Goal: Task Accomplishment & Management: Manage account settings

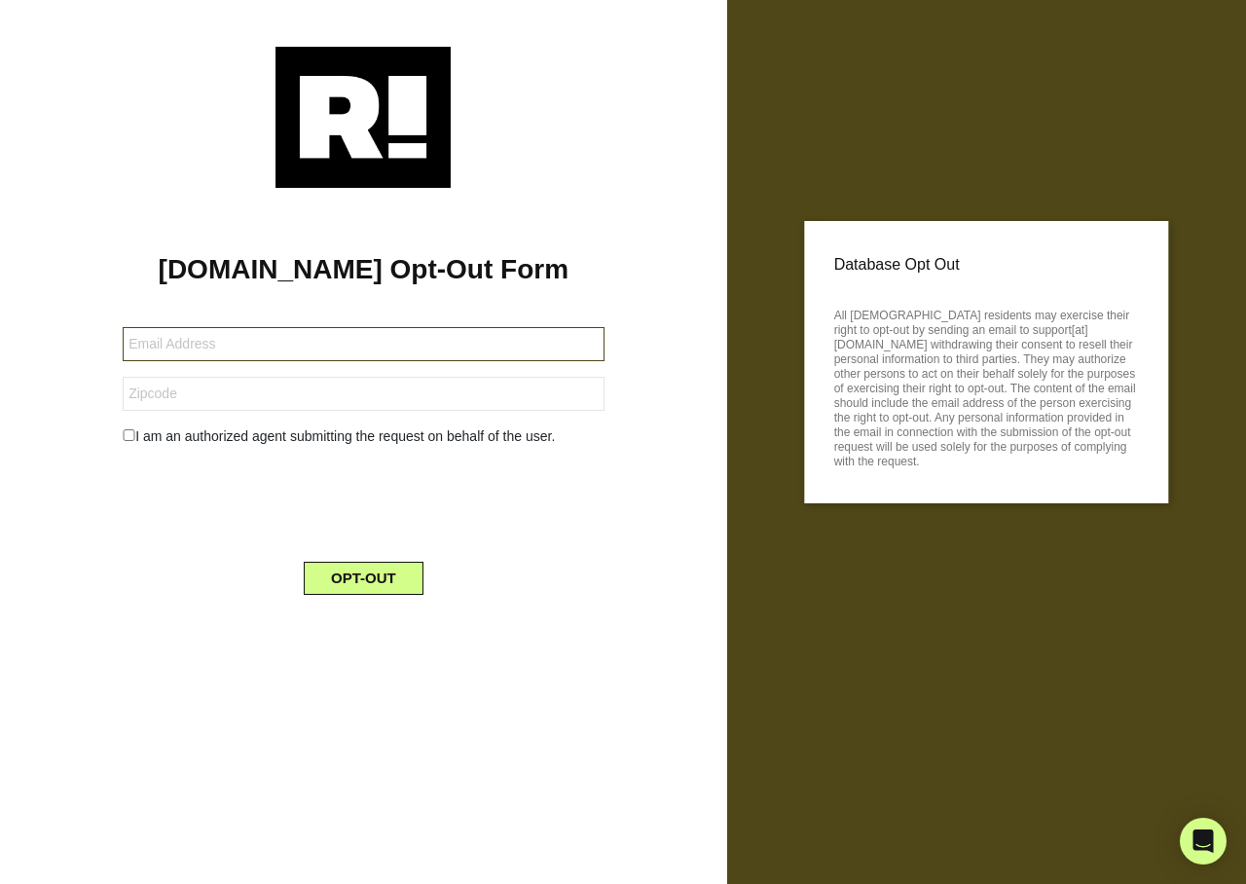
type input "[EMAIL_ADDRESS][DOMAIN_NAME]"
type input "30157"
type input "[EMAIL_ADDRESS][DOMAIN_NAME]"
type input "23188"
type input "mgunn80@gmail.com"
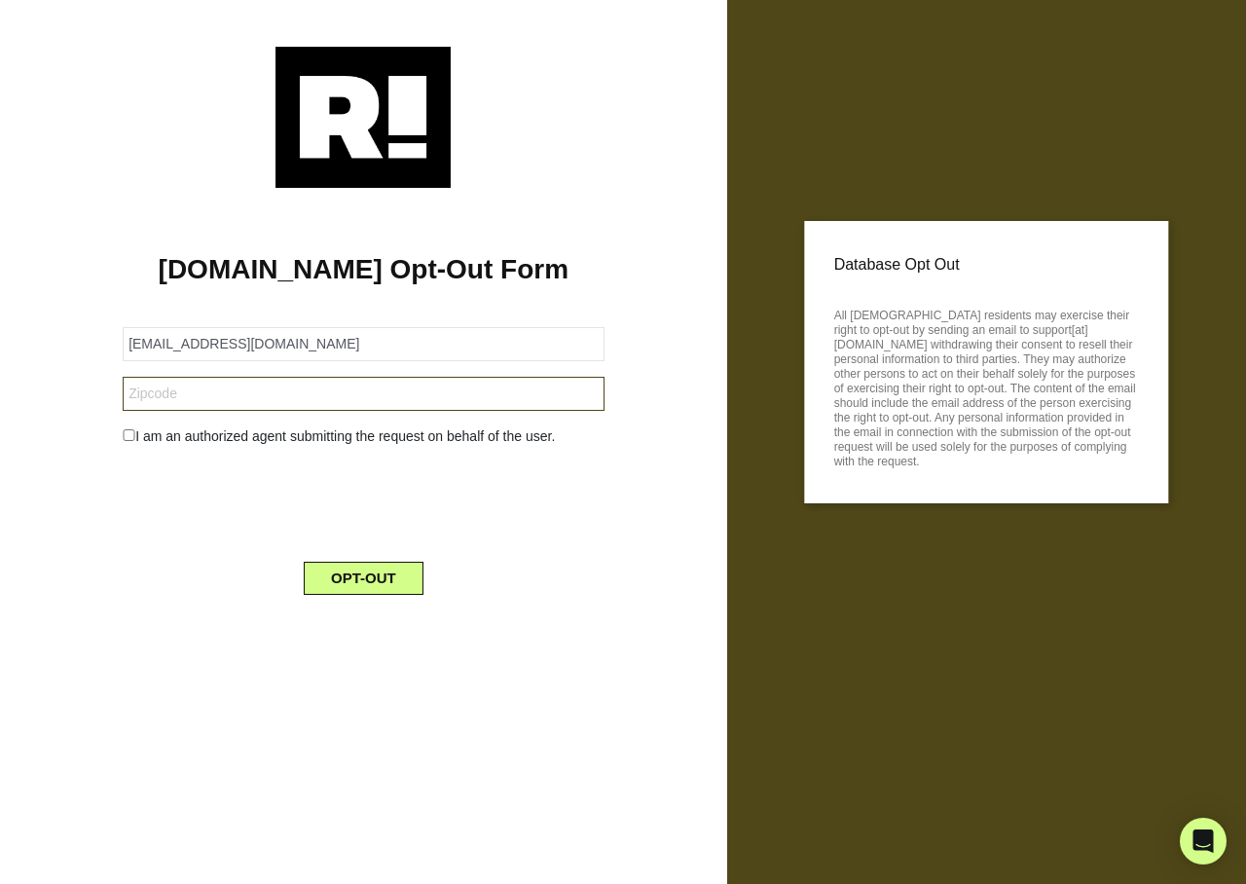
type input "90712"
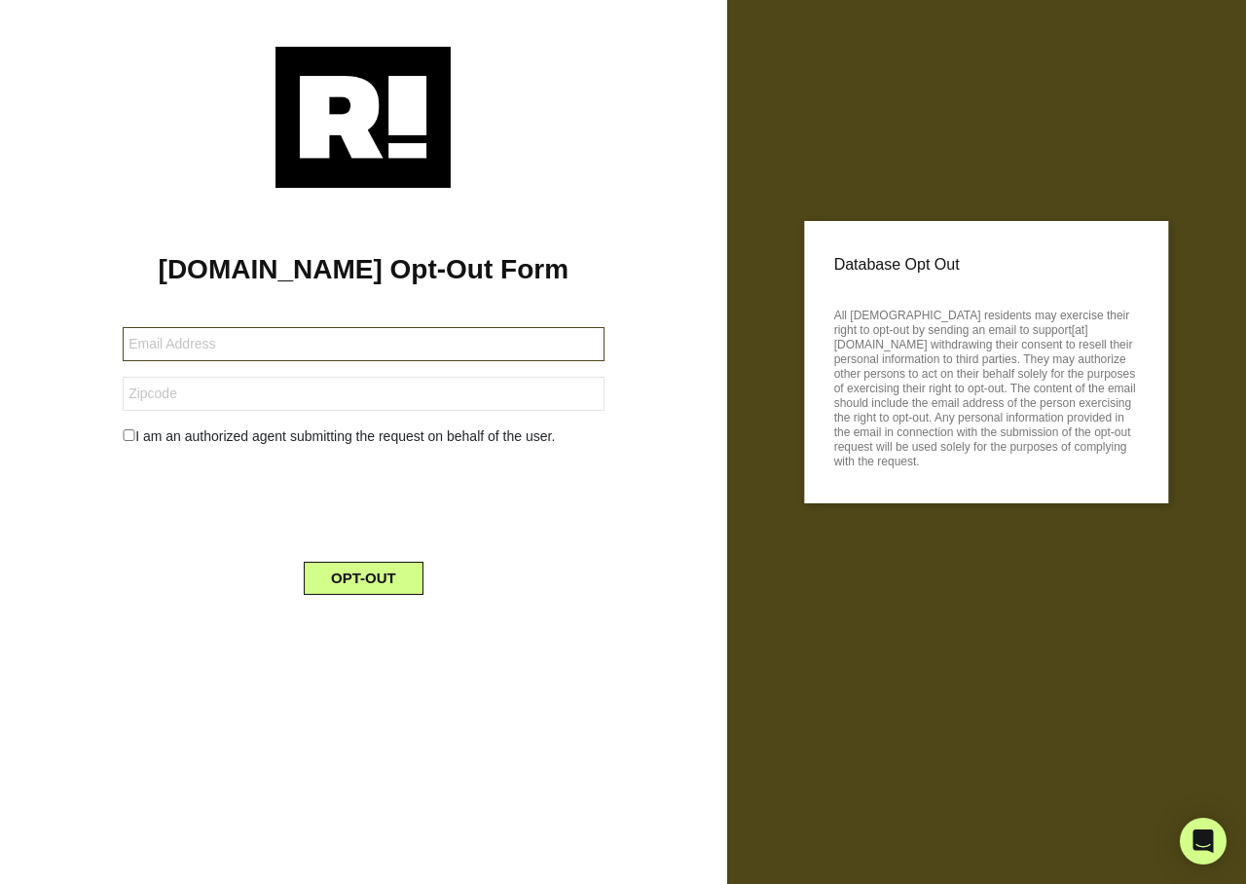
type input "[EMAIL_ADDRESS][DOMAIN_NAME]"
type input "10025"
type input "[EMAIL_ADDRESS][DOMAIN_NAME]"
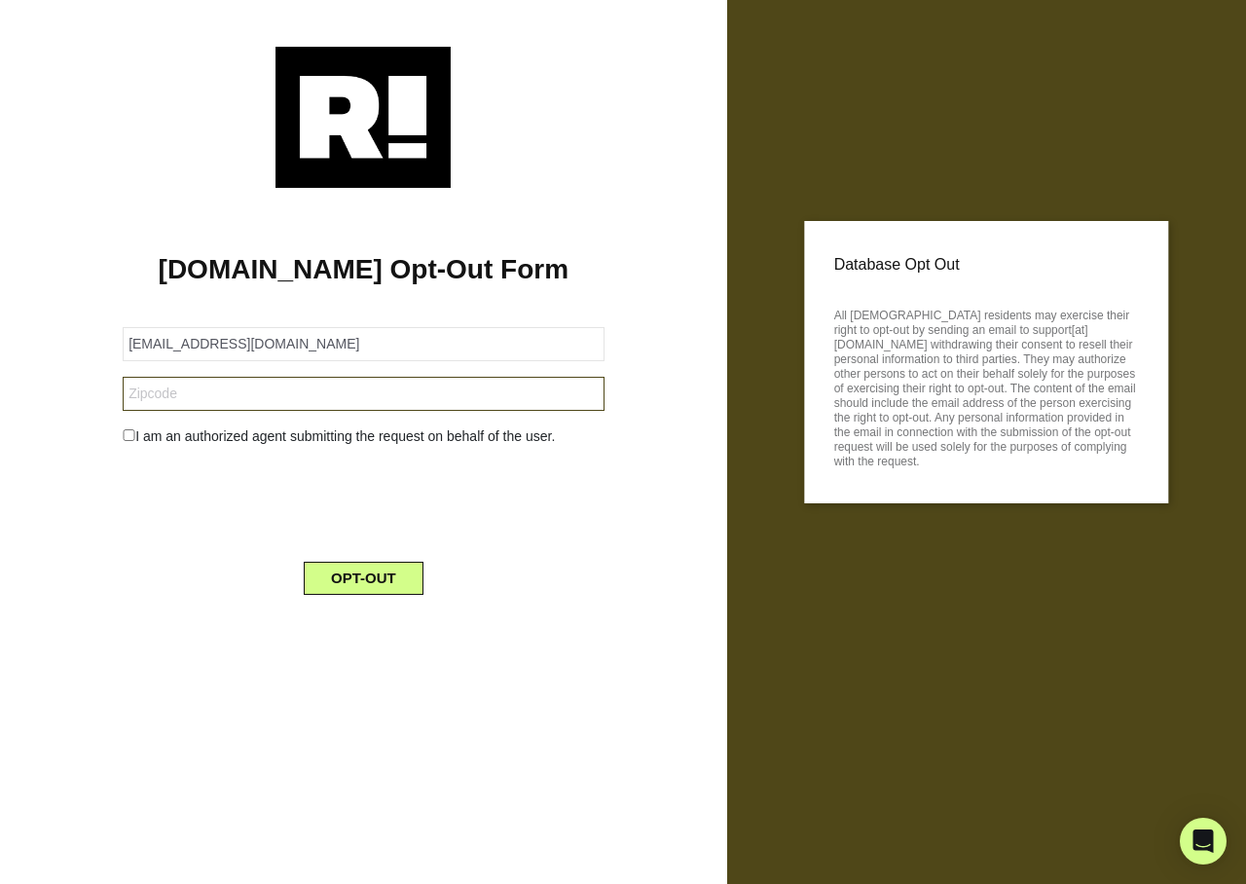
type input "37618"
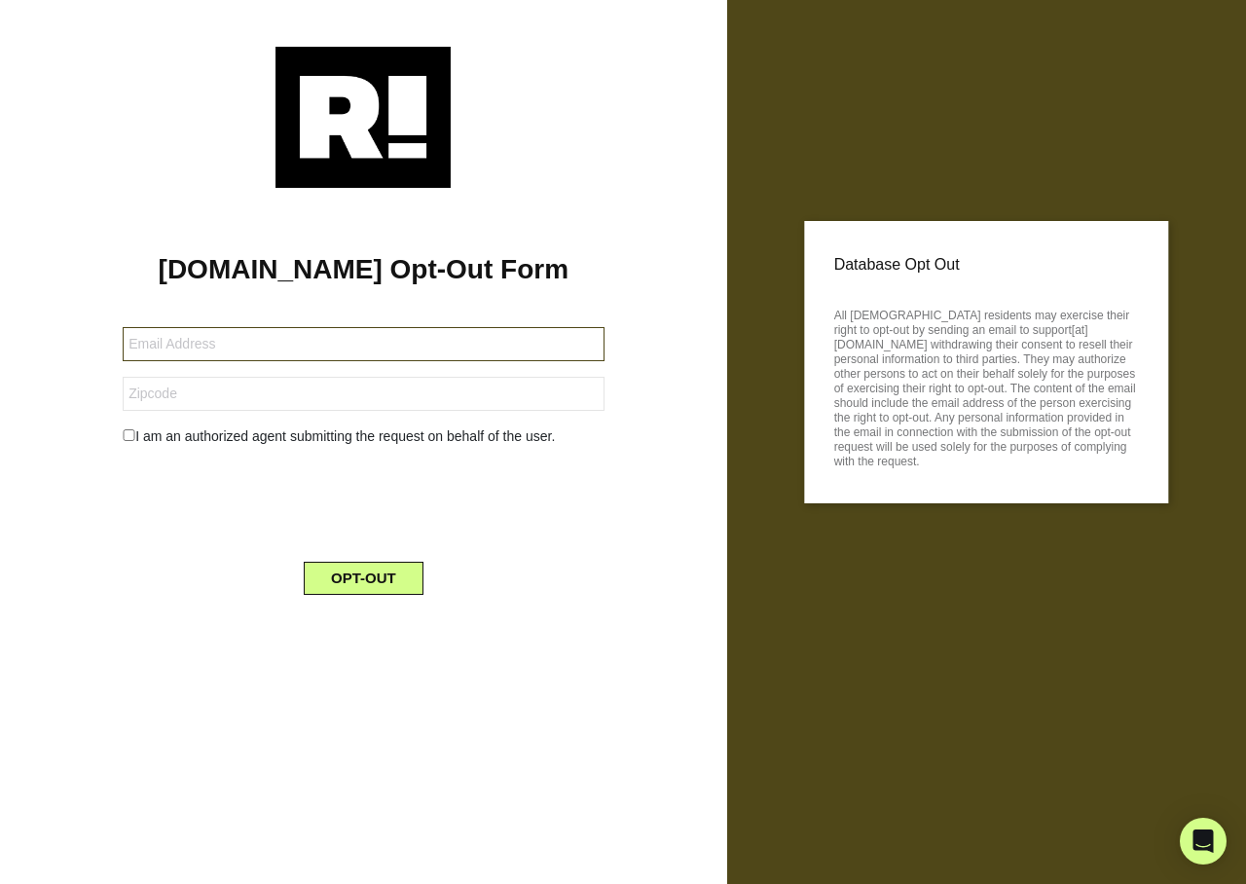
type input "[EMAIL_ADDRESS][DOMAIN_NAME]"
type input "28043"
type input "[EMAIL_ADDRESS][DOMAIN_NAME]"
type input "92886"
type input "yexleyj@gmail.com"
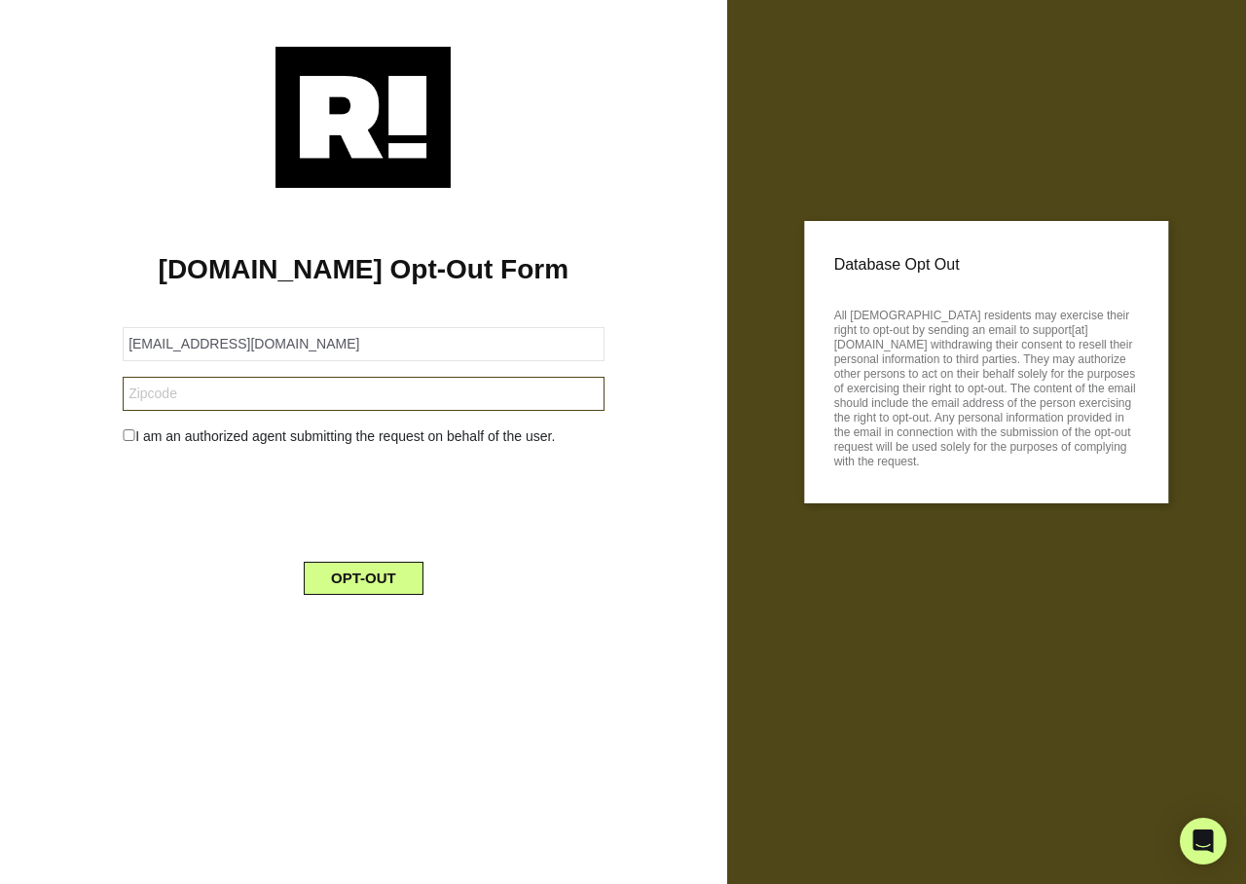
type input "57401"
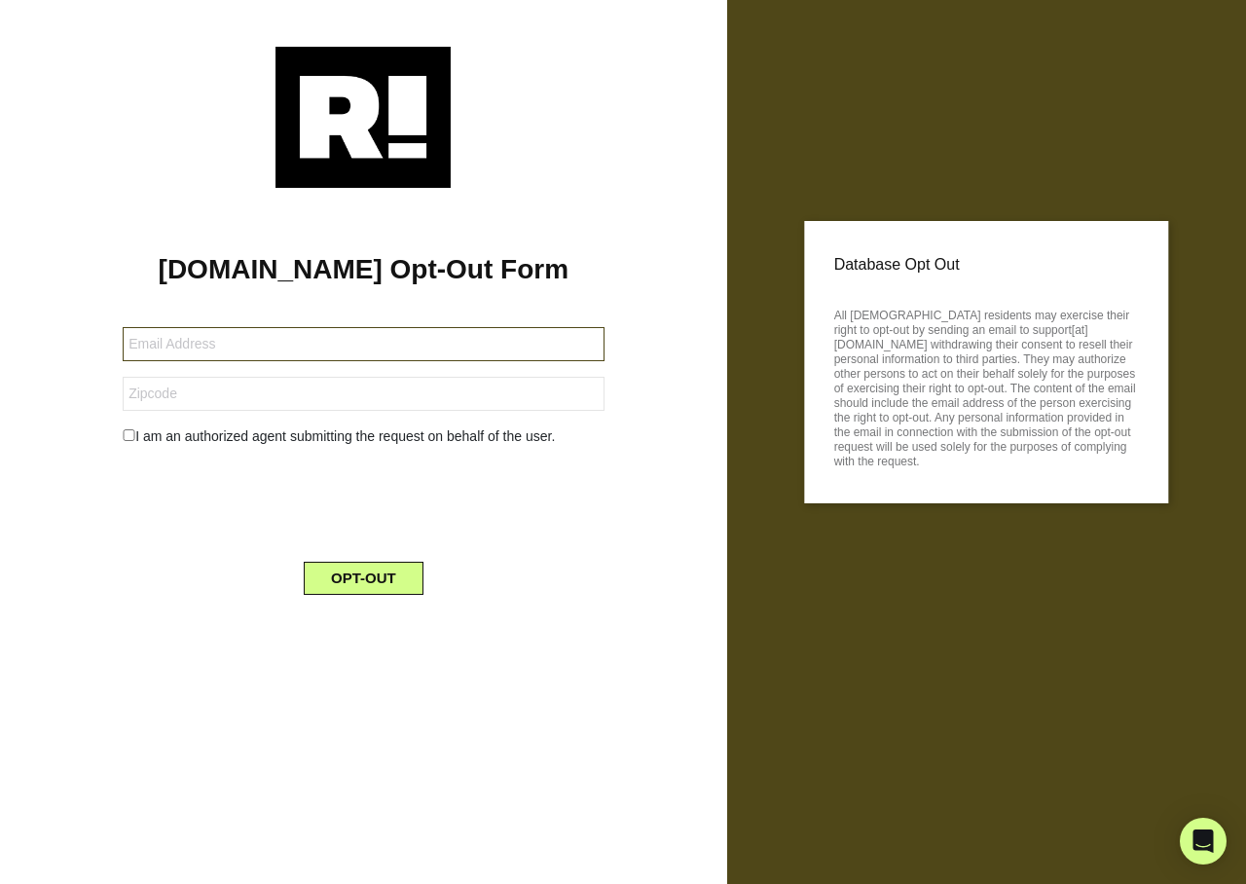
type input "[EMAIL_ADDRESS][DOMAIN_NAME]"
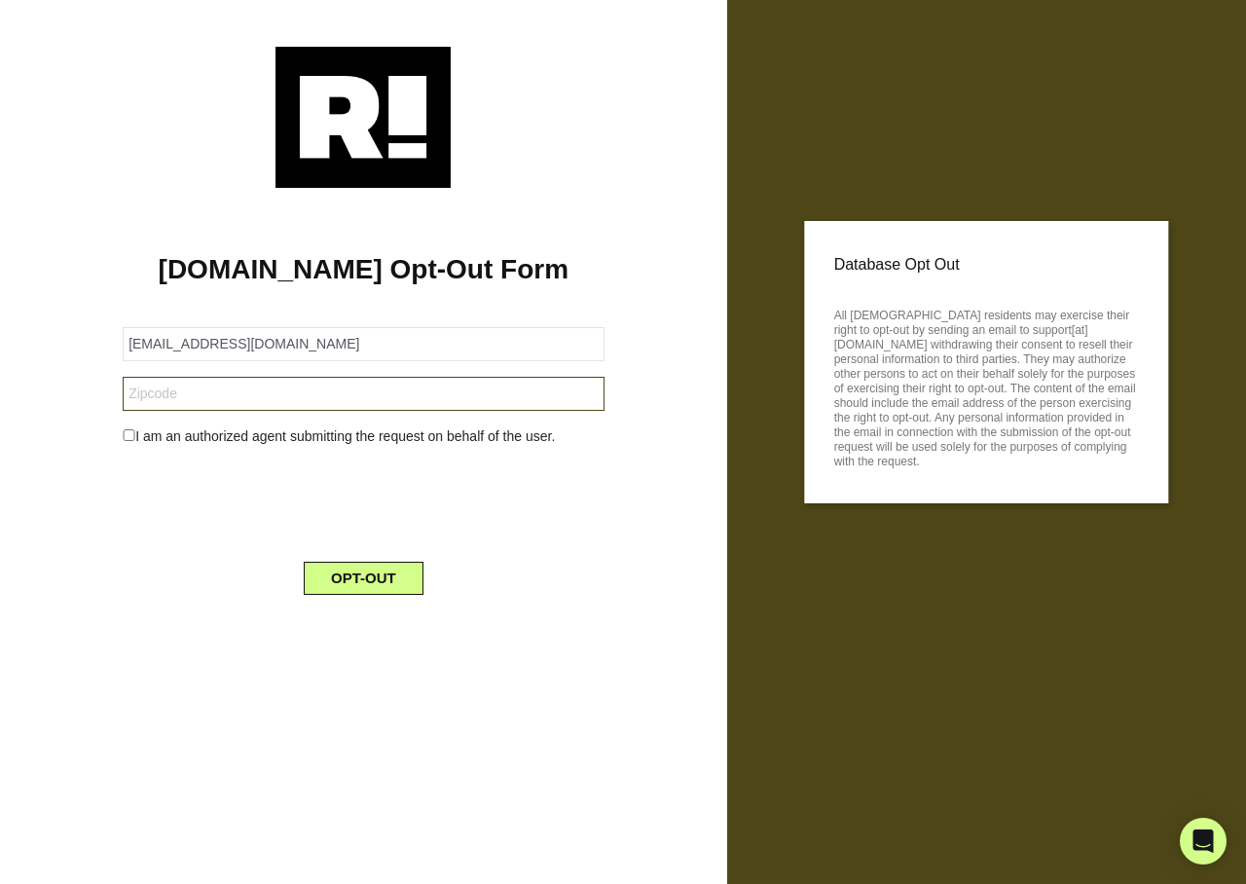
type input "77901"
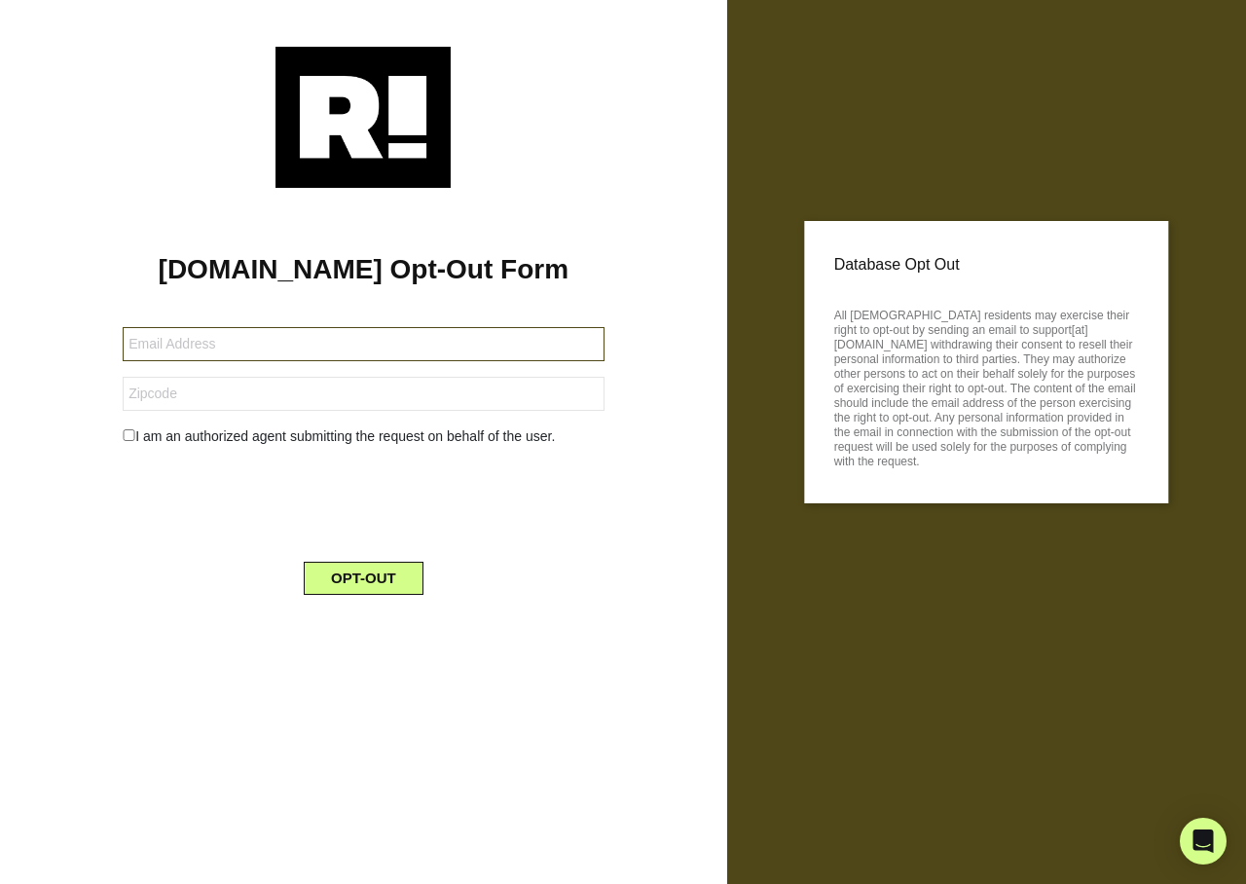
type input "carver4124@aol.com"
type input "85138"
type input "judycmassey@gmail.com"
type input "77095"
type input "[EMAIL_ADDRESS][DOMAIN_NAME]"
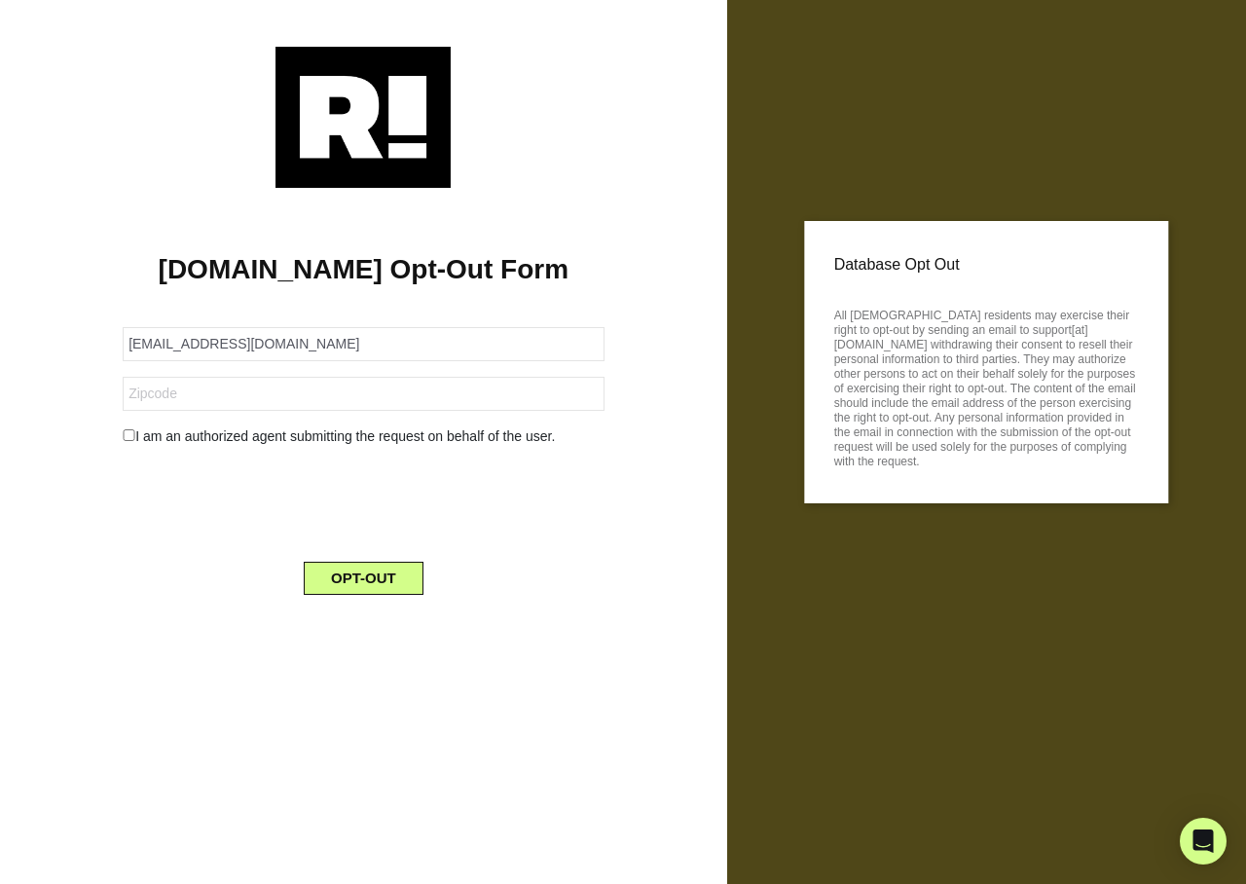
type input "31419"
type input "helga.olshvang@gmail.com"
type input "10021"
type input "vcm06.13@gmail.com"
type input "75230"
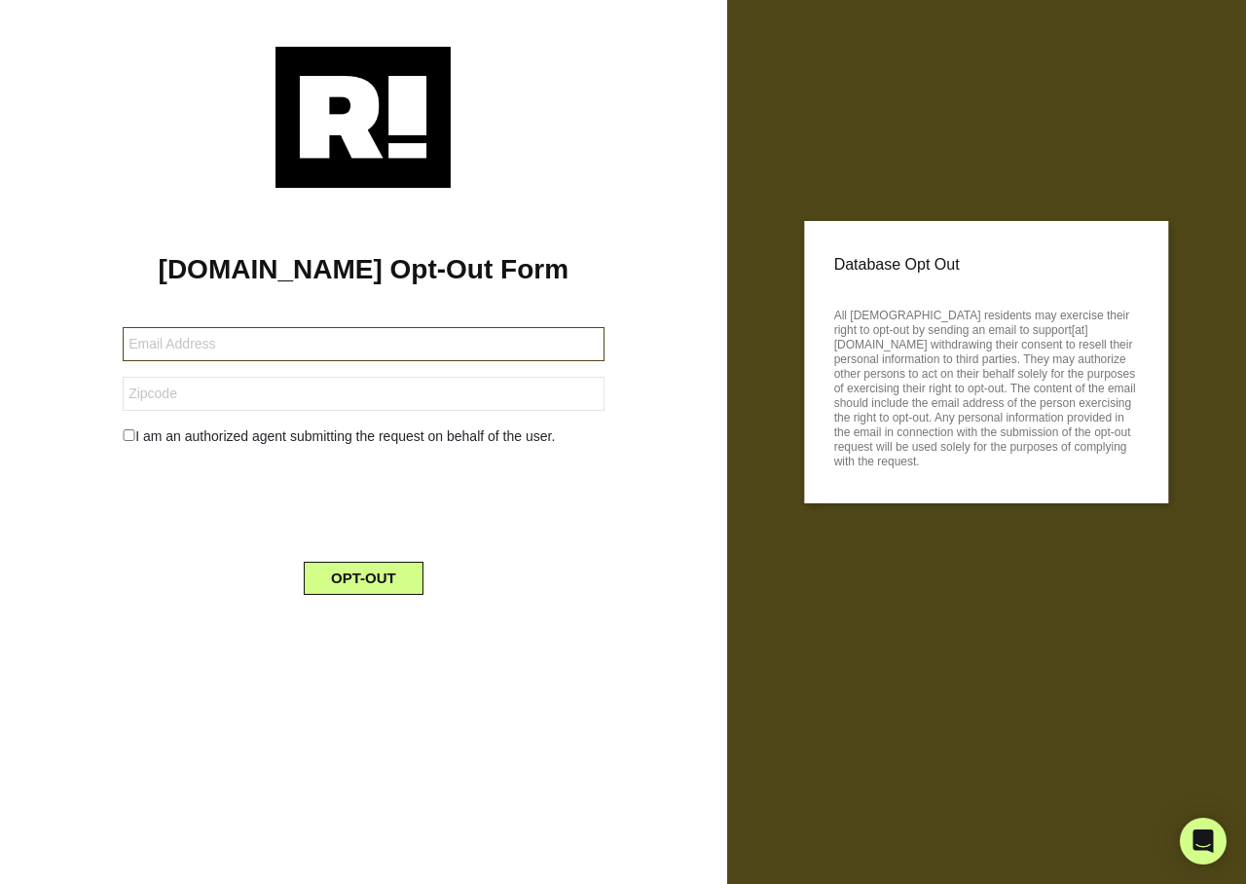
type input "lilly.brandy@yahoo.com"
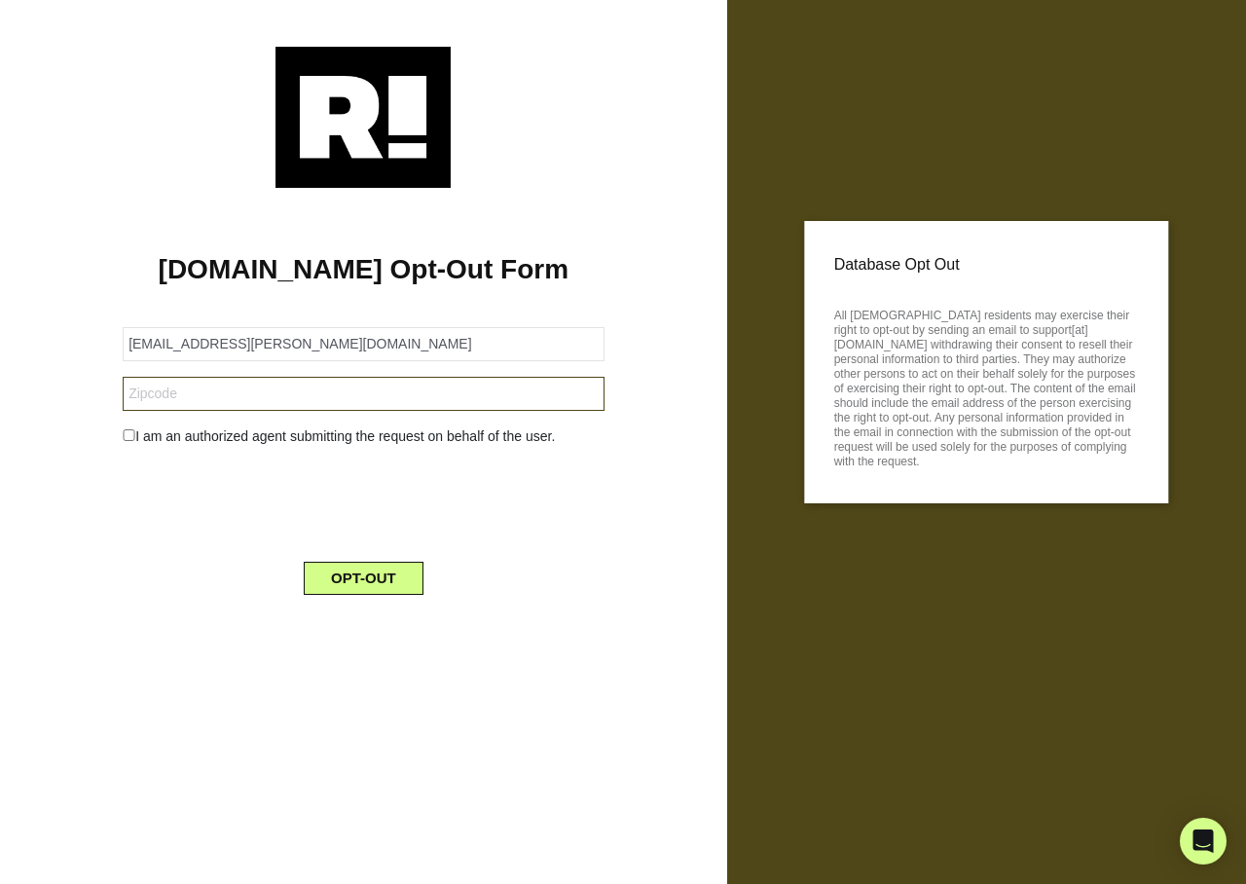
type input "29206"
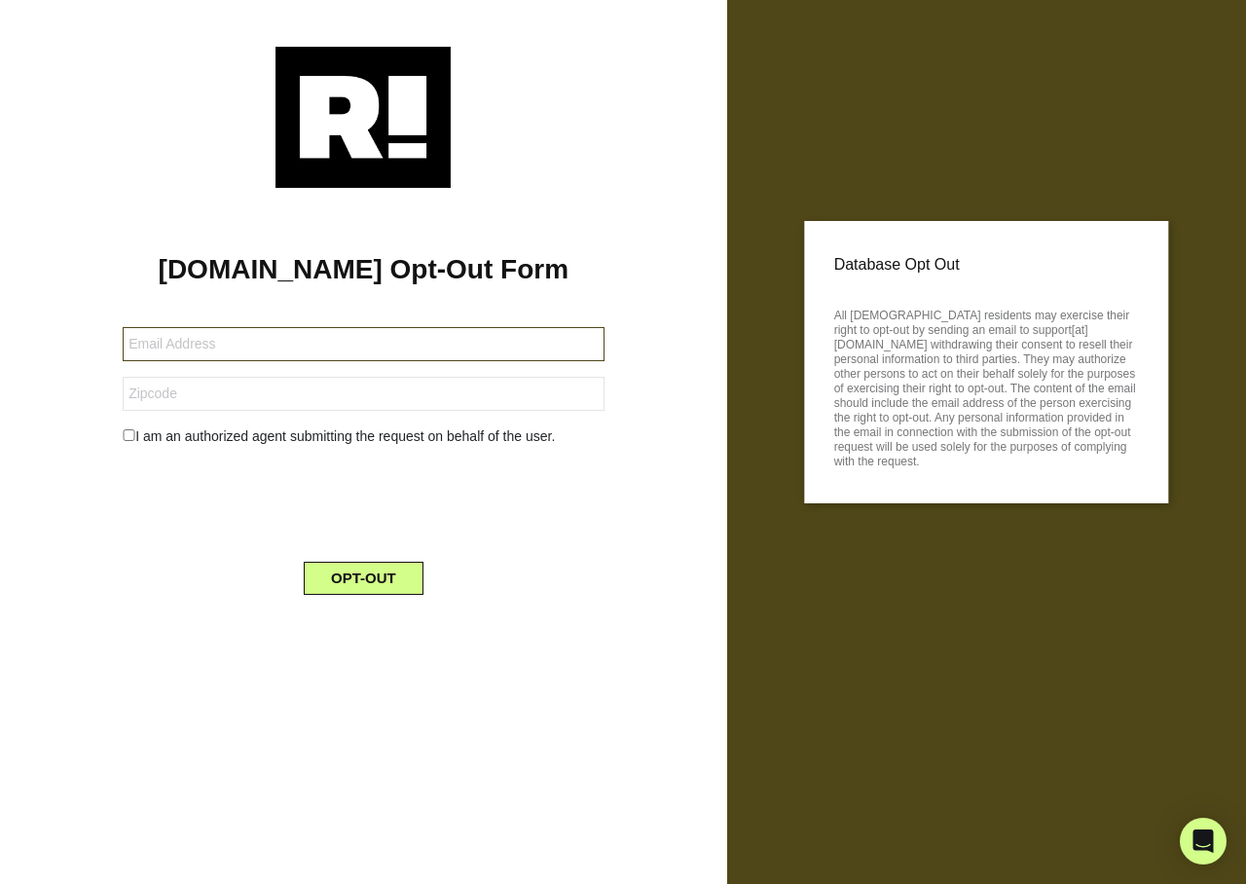
type input "[EMAIL_ADDRESS][DOMAIN_NAME]"
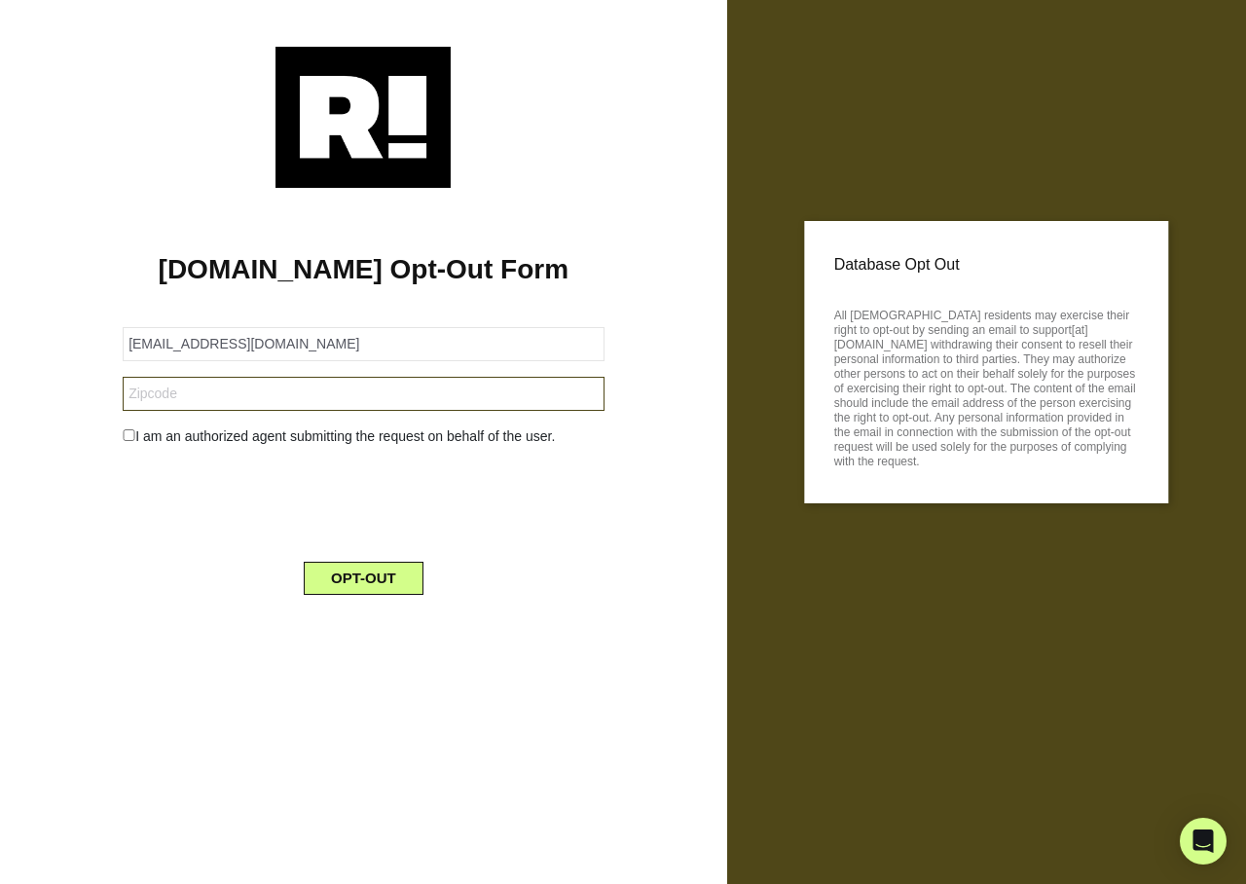
type input "34609"
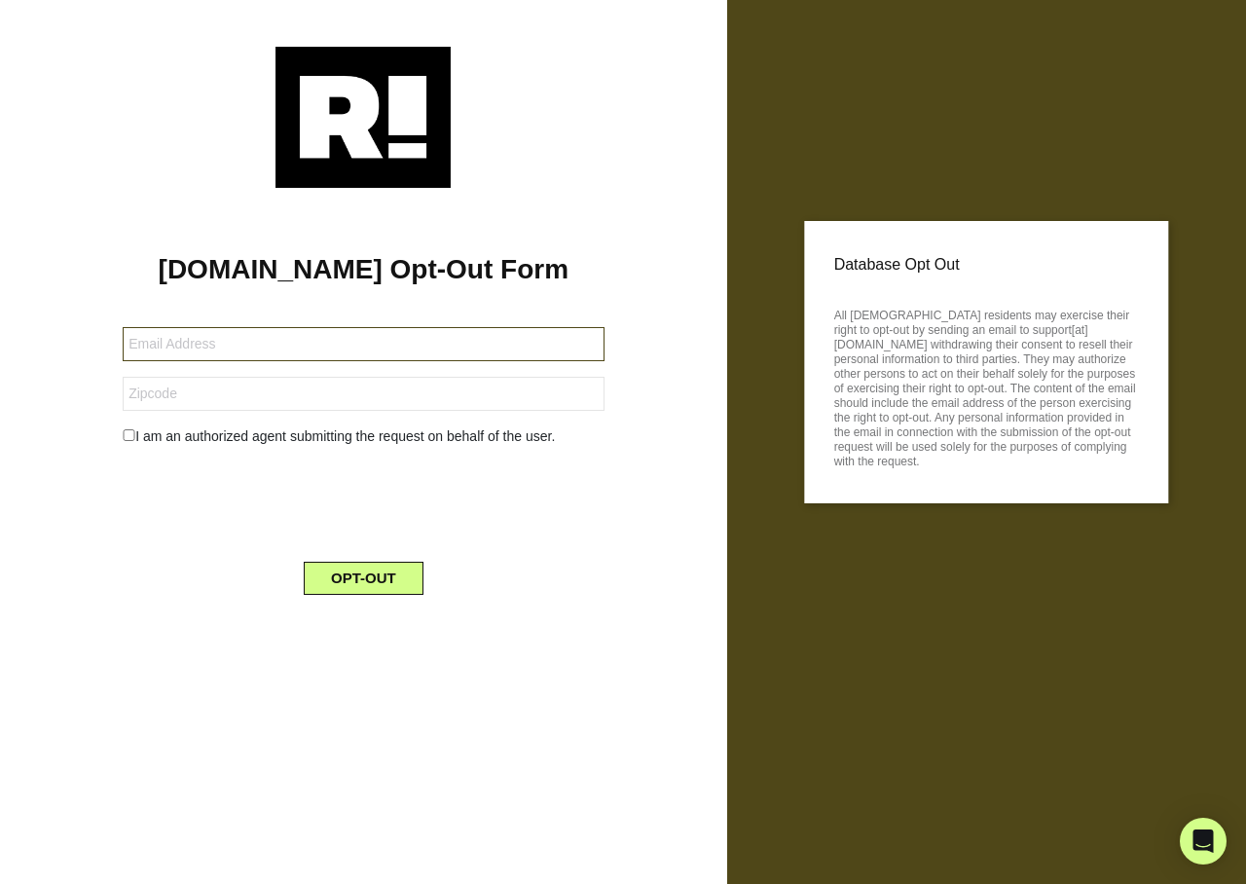
type input "[EMAIL_ADDRESS][DOMAIN_NAME]"
type input "46350"
type input "falcon9066@icloud.com"
type input "16662"
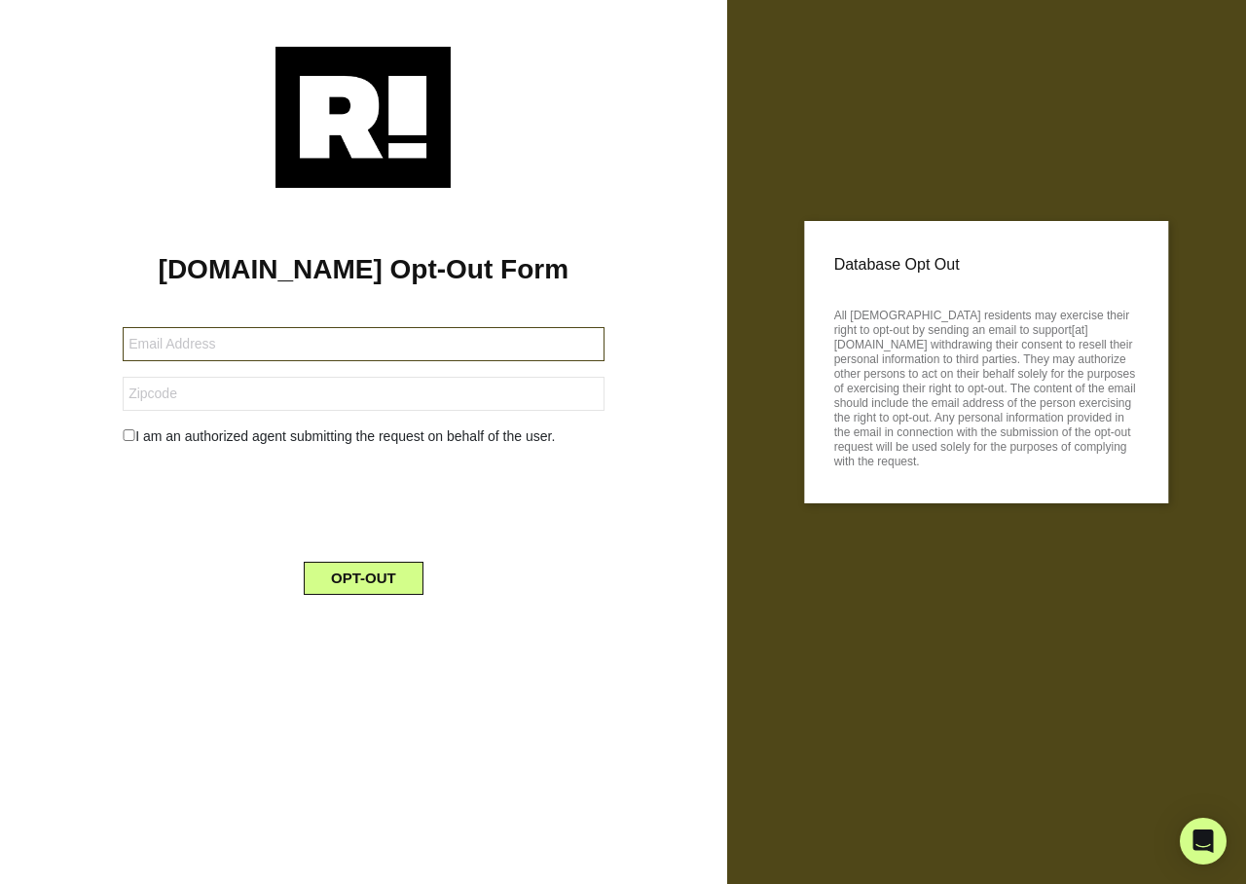
type input "[EMAIL_ADDRESS][DOMAIN_NAME]"
type input "32566"
type input "[EMAIL_ADDRESS][DOMAIN_NAME]"
type input "32566"
type input "[EMAIL_ADDRESS][DOMAIN_NAME]"
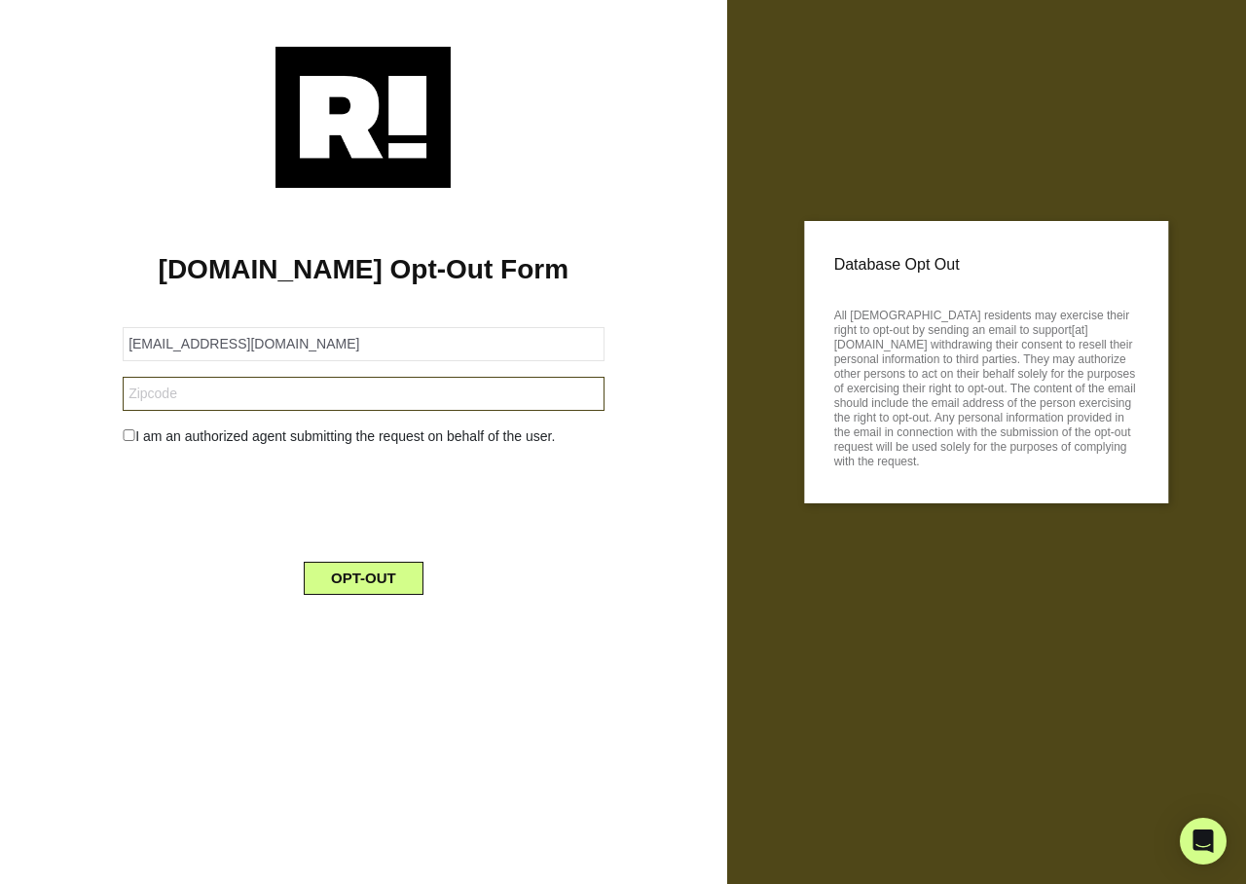
type input "10003"
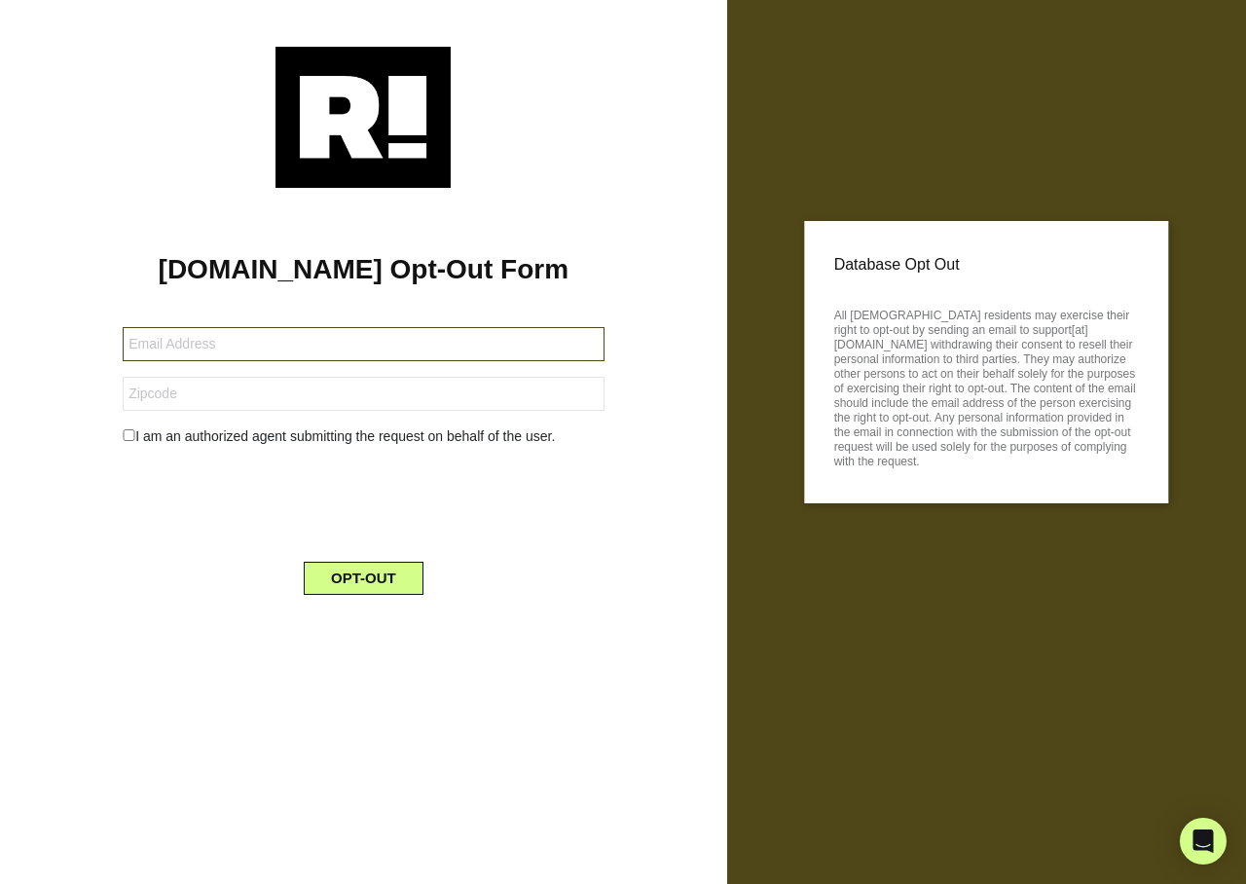
type input "[EMAIL_ADDRESS][DOMAIN_NAME]"
type input "37405"
type input "skyowell@gmail.com"
type input "80517"
type input "[EMAIL_ADDRESS][DOMAIN_NAME]"
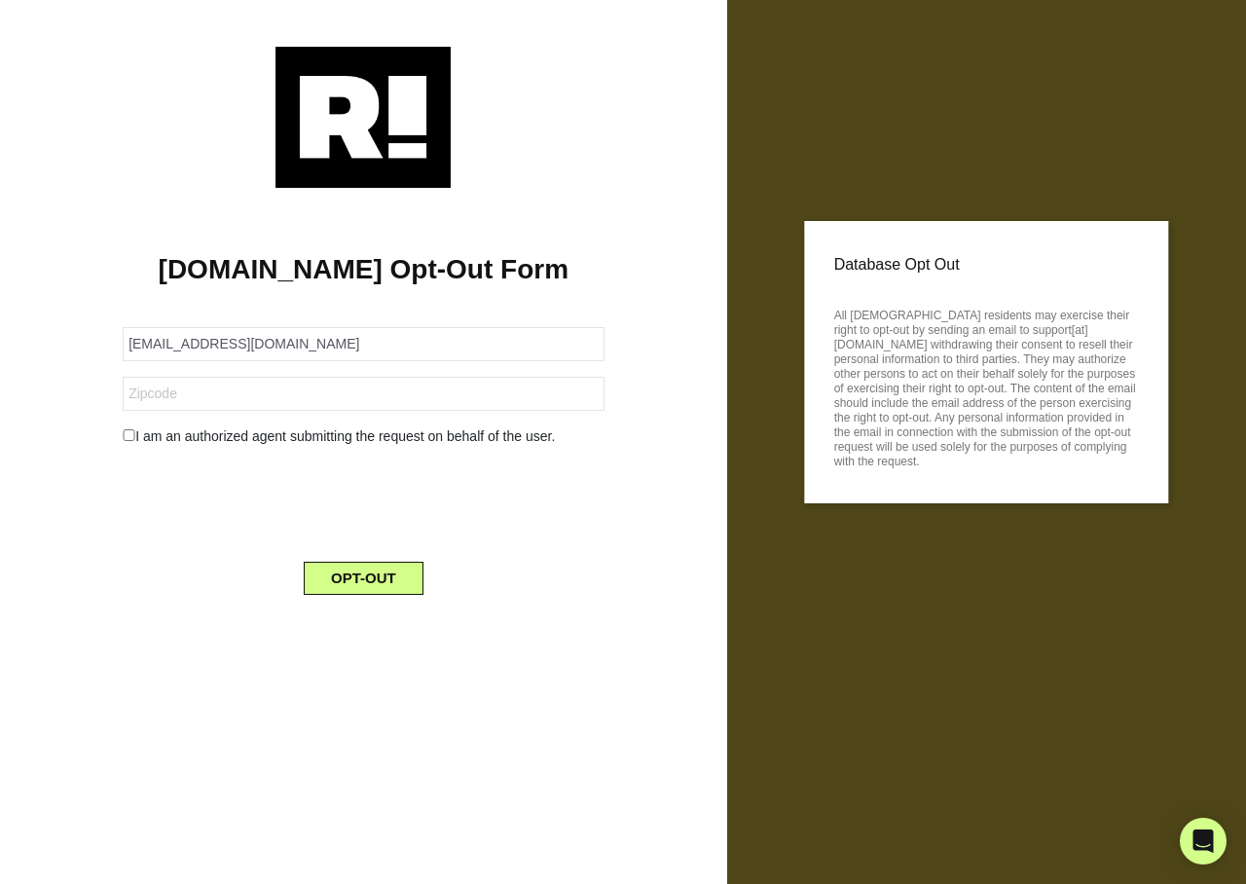
type input "37405"
type input "[PERSON_NAME][EMAIL_ADDRESS][DOMAIN_NAME]"
type input "04864"
type input "joebreen@joebreen.com"
type input "01757"
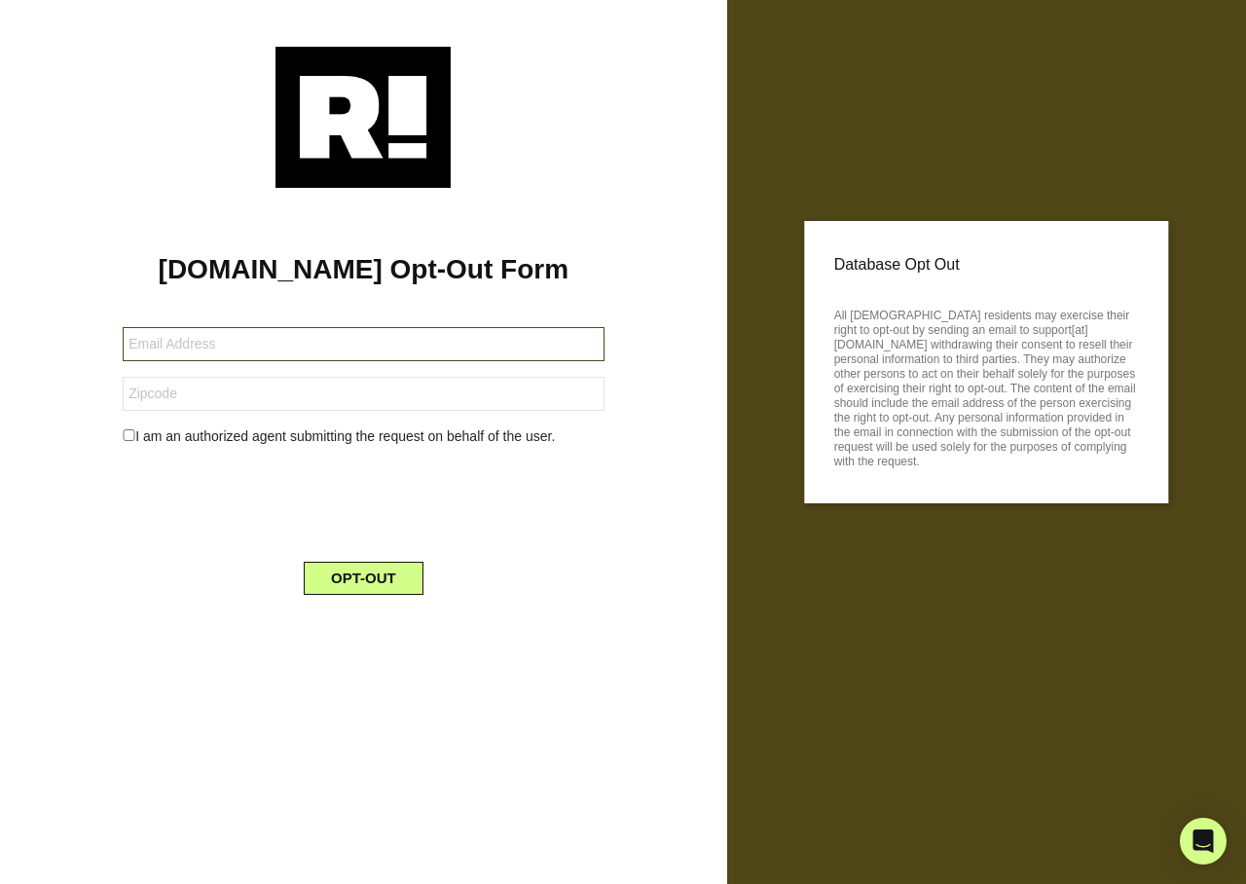
type input "[EMAIL_ADDRESS][DOMAIN_NAME]"
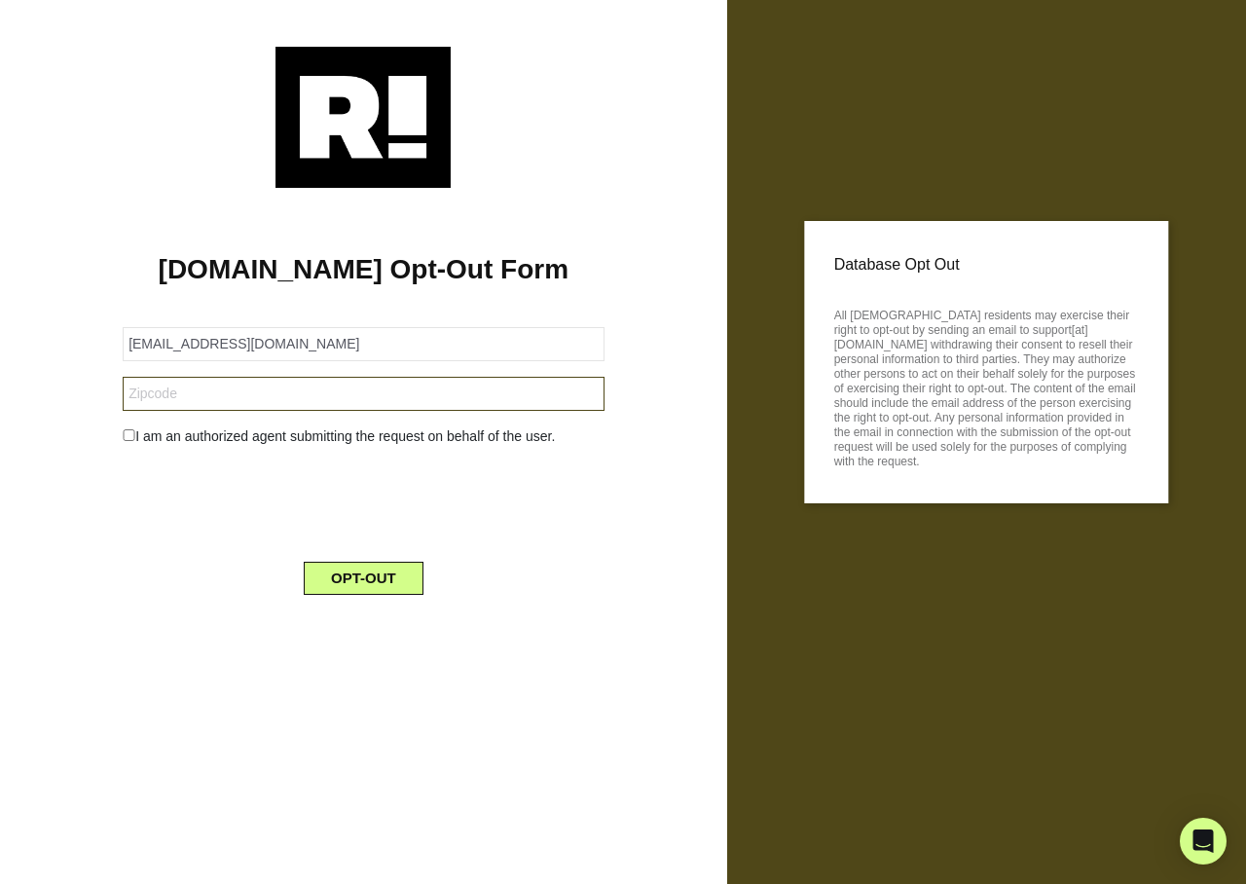
type input "32444"
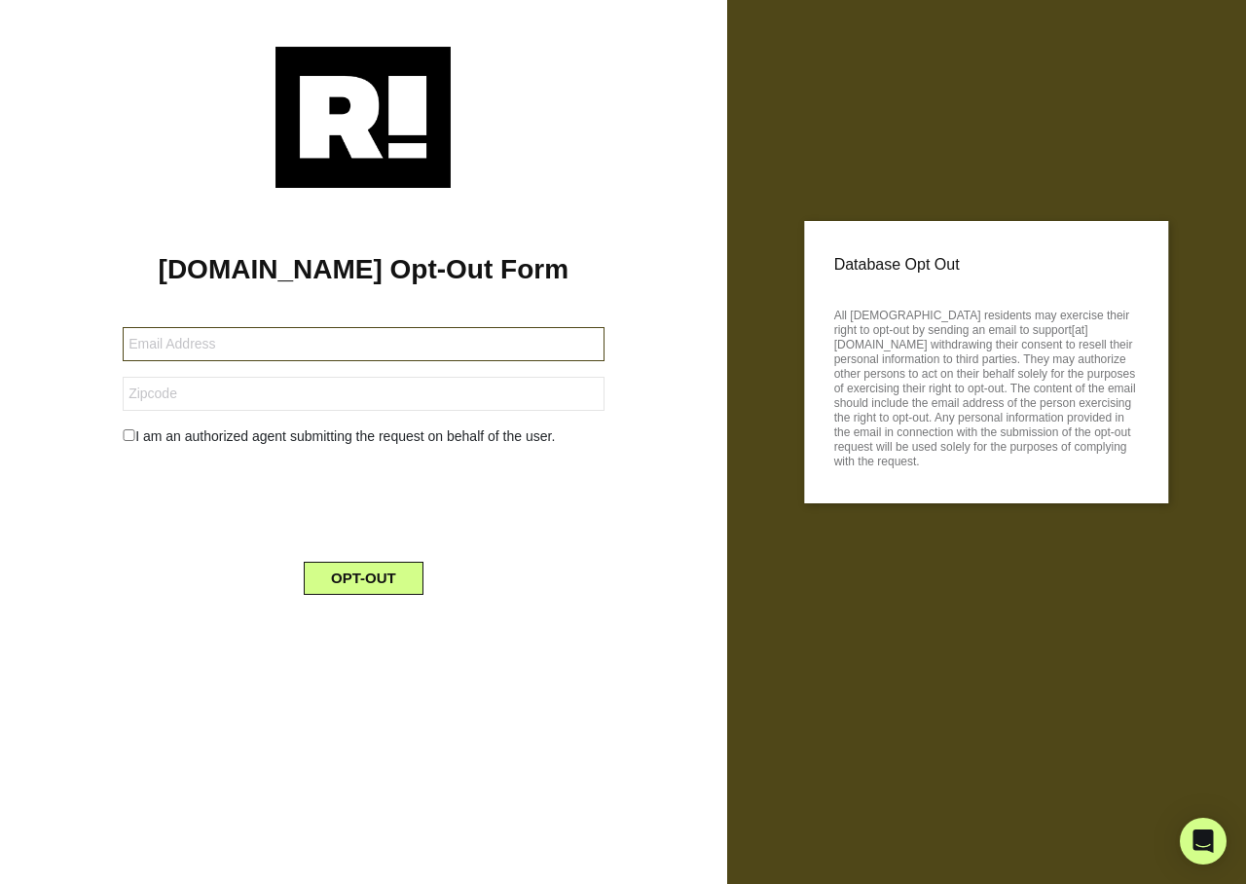
type input "[EMAIL_ADDRESS][DOMAIN_NAME]"
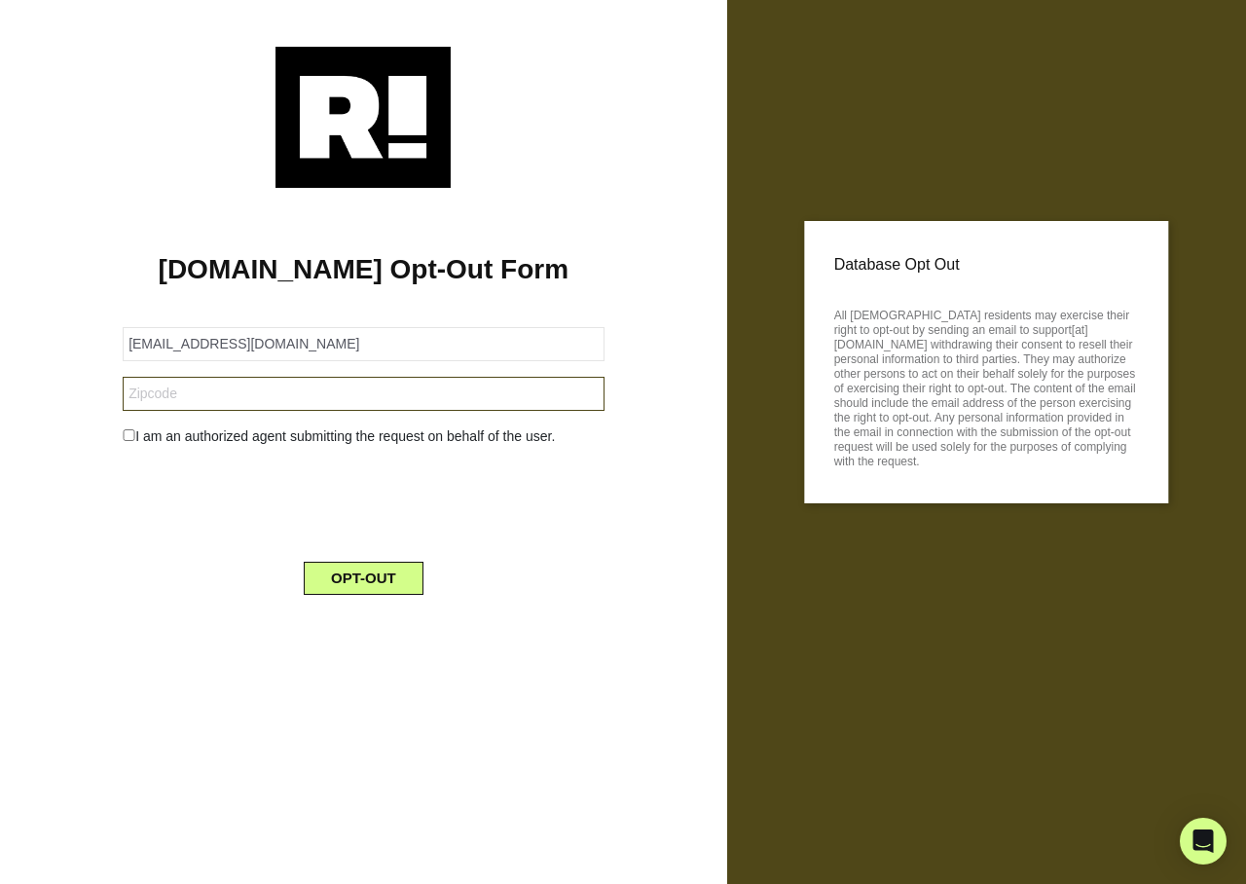
type input "72023"
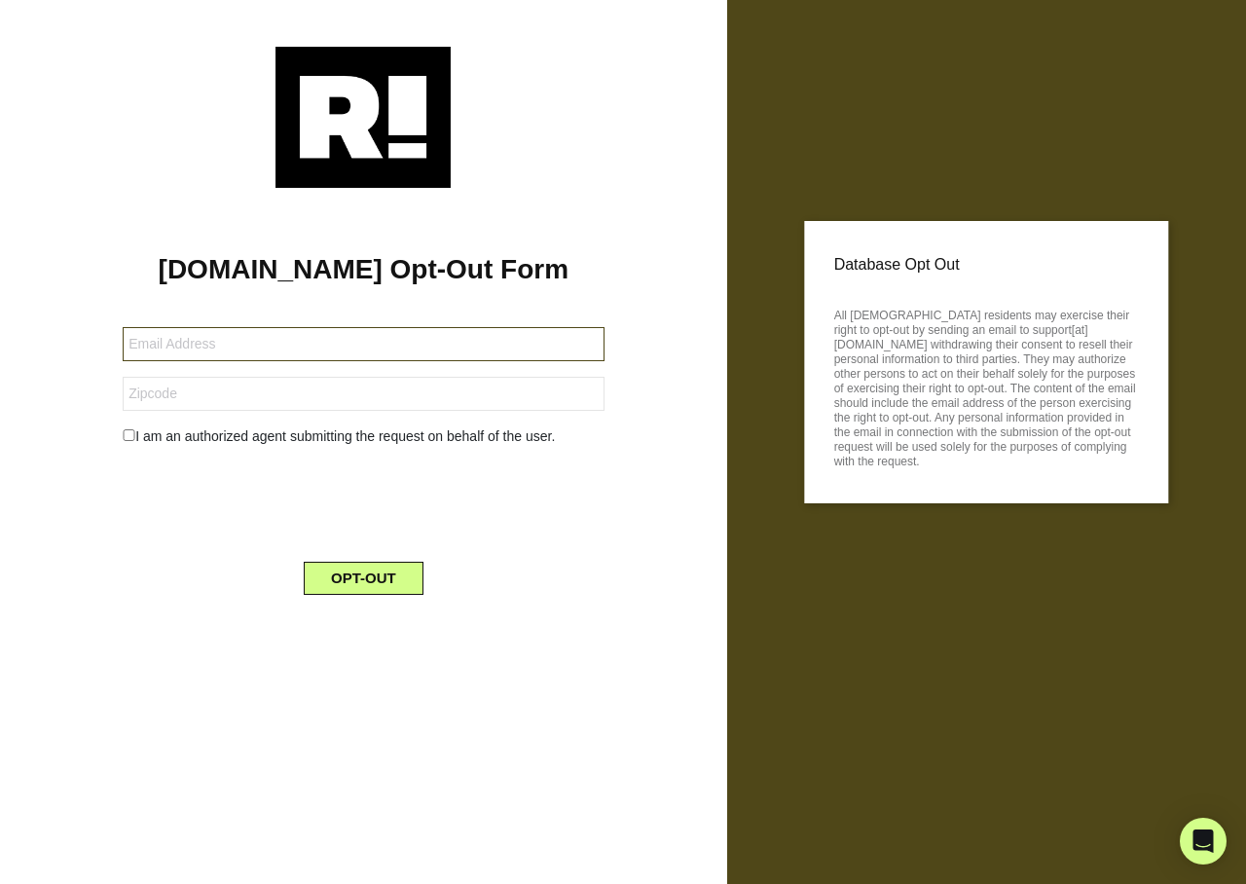
type input "[EMAIL_ADDRESS][DOMAIN_NAME]"
type input "10475"
type input "nanabar55@gmail.com"
type input "49646"
type input "[EMAIL_ADDRESS][DOMAIN_NAME]"
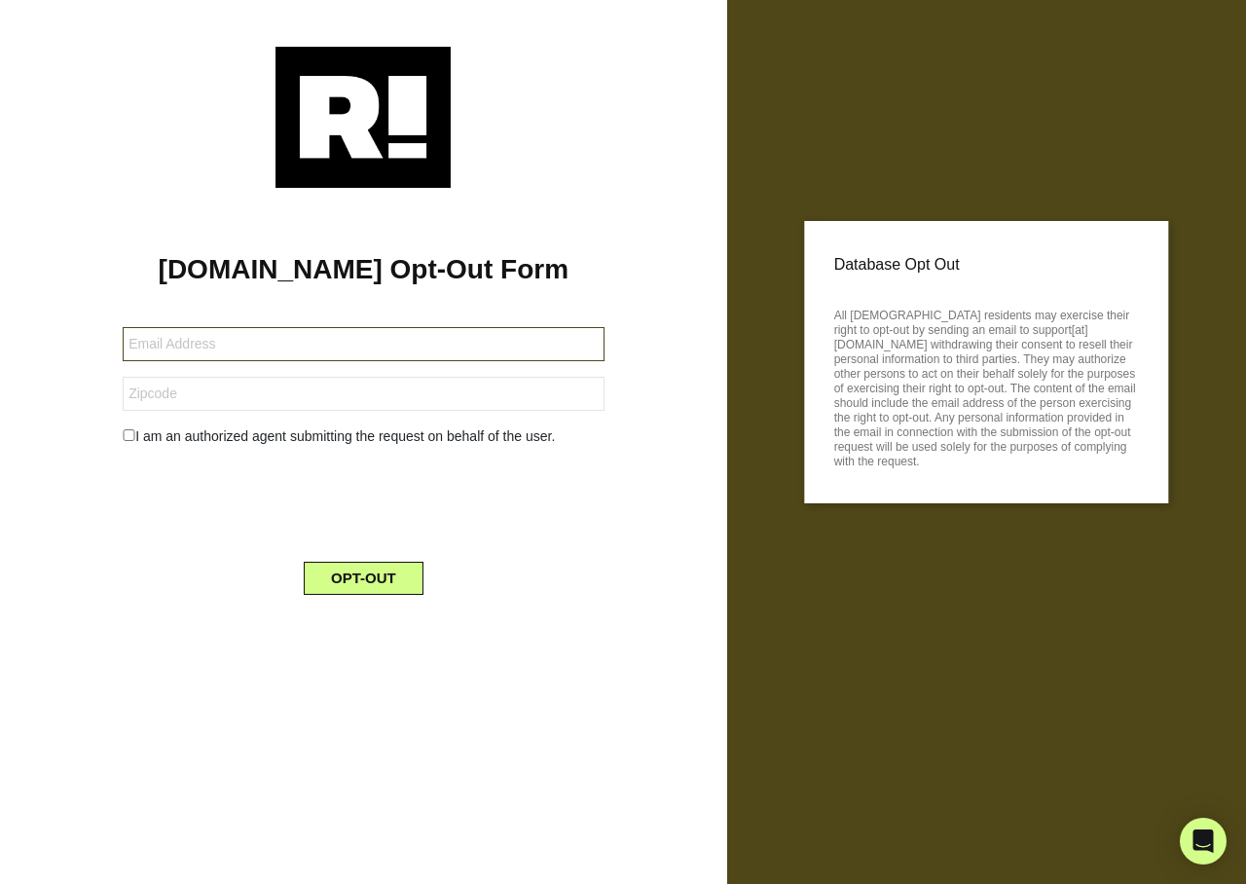
type input "85016"
